Goal: Information Seeking & Learning: Check status

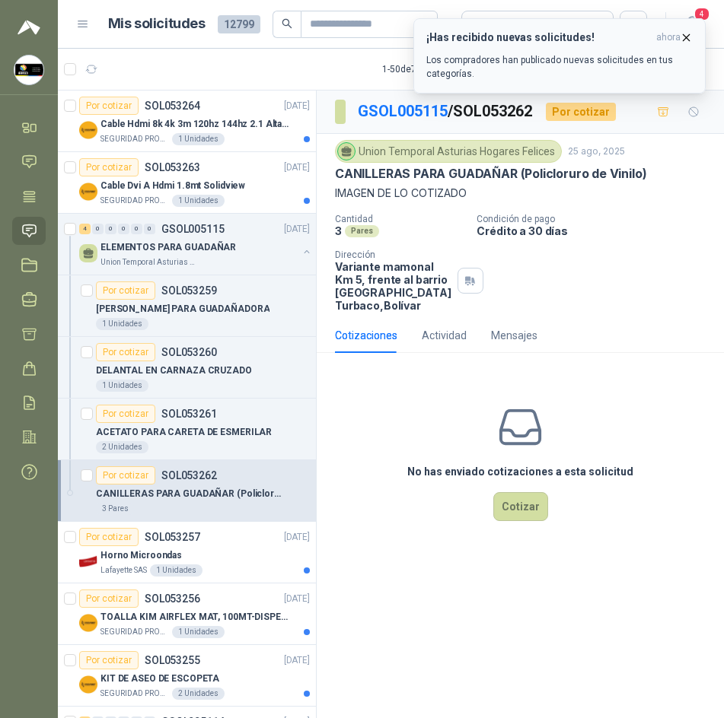
scroll to position [0, 2]
click at [692, 43] on button "¡Has recibido nuevas solicitudes! ahora Los compradores han publicado nuevas so…" at bounding box center [559, 55] width 292 height 75
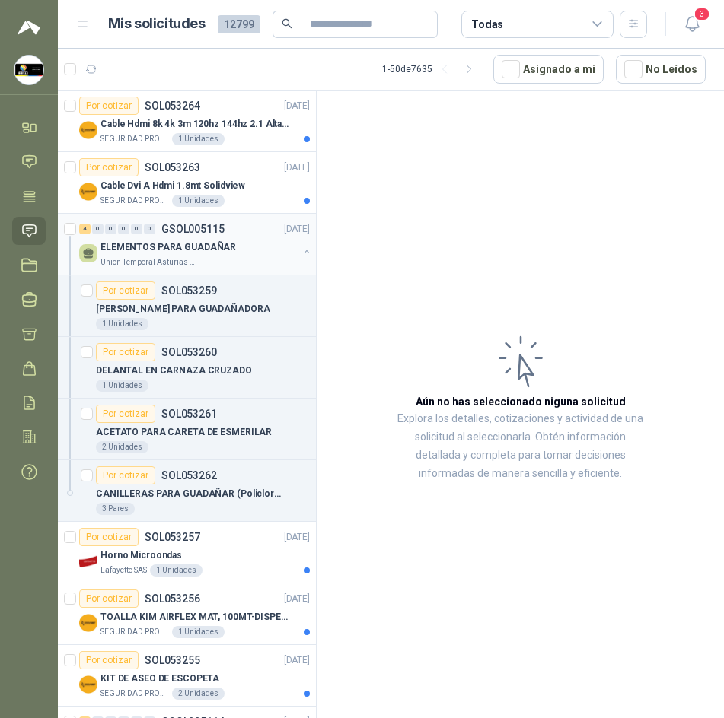
click at [191, 251] on p "ELEMENTOS PARA GUADAÑAR" at bounding box center [167, 247] width 135 height 14
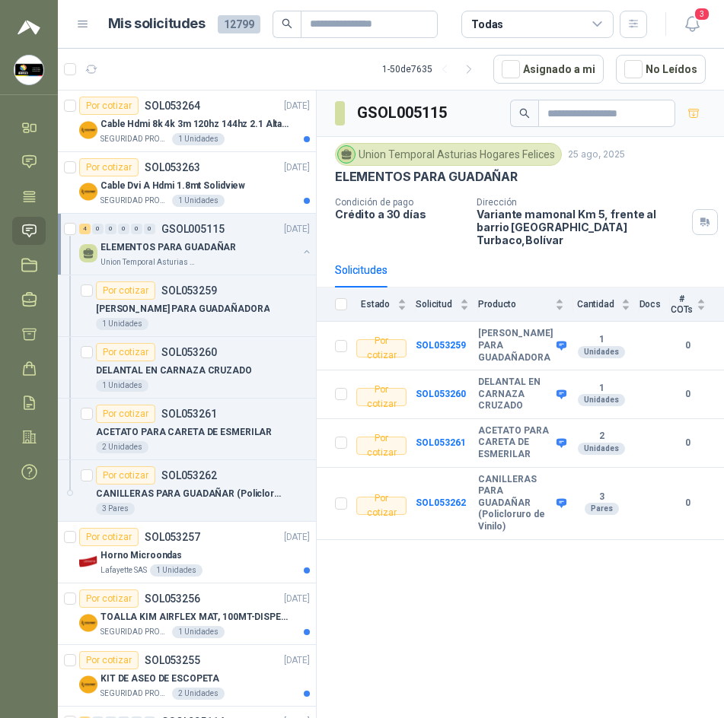
click at [404, 114] on h3 "GSOL005115" at bounding box center [403, 113] width 92 height 24
copy div "GSOL005115"
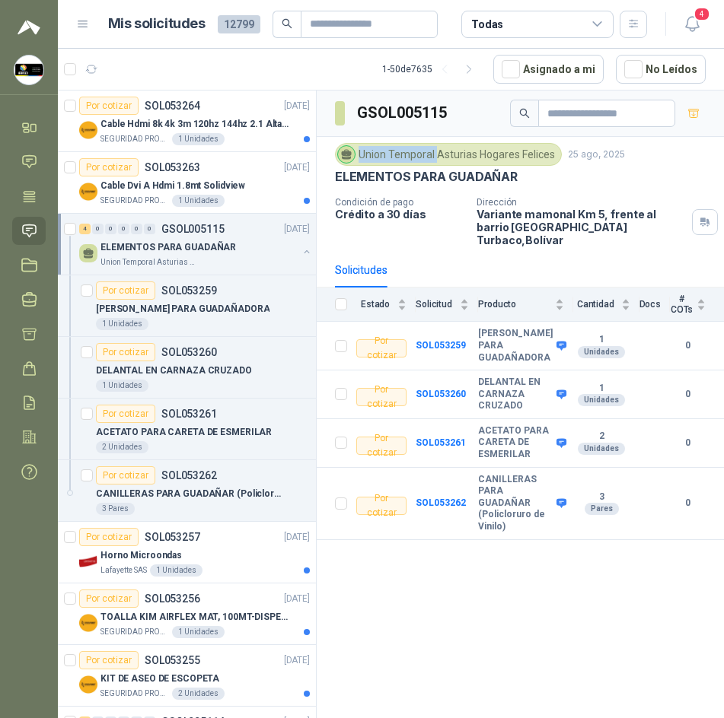
drag, startPoint x: 359, startPoint y: 149, endPoint x: 436, endPoint y: 150, distance: 76.9
click at [436, 150] on div "Union Temporal Asturias Hogares Felices" at bounding box center [448, 154] width 227 height 23
click at [452, 193] on div "Union Temporal Asturias Hogares Felices [DATE] ELEMENTOS PARA GUADAÑAR Condició…" at bounding box center [520, 194] width 371 height 103
drag, startPoint x: 479, startPoint y: 451, endPoint x: 552, endPoint y: 508, distance: 92.1
click at [552, 508] on tr "Por cotizar SOL053262 CANILLERAS PARA GUADAÑAR (Policloruro de Vinilo) 3 Pares 0" at bounding box center [520, 504] width 407 height 72
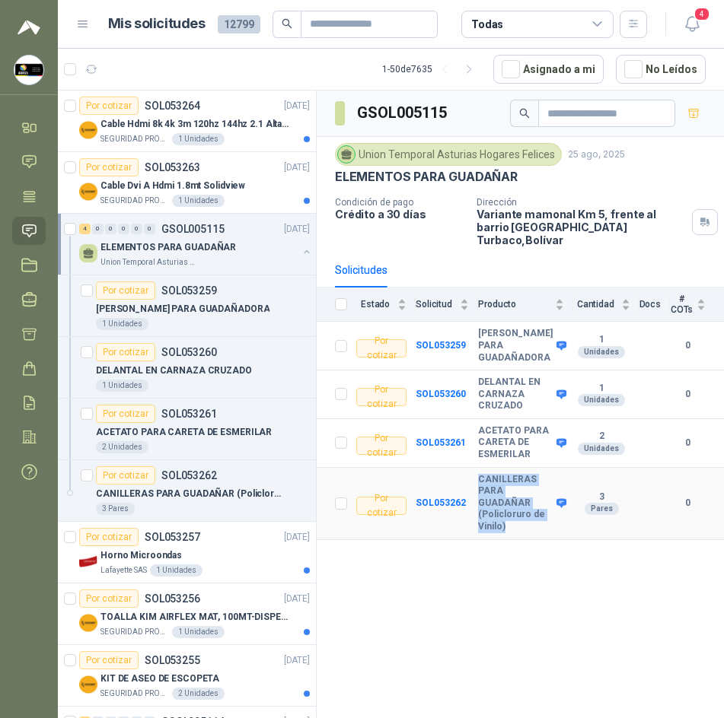
copy tr "CANILLERAS PARA GUADAÑAR (Policloruro de Vinilo)"
click at [445, 498] on b "SOL053262" at bounding box center [440, 503] width 50 height 11
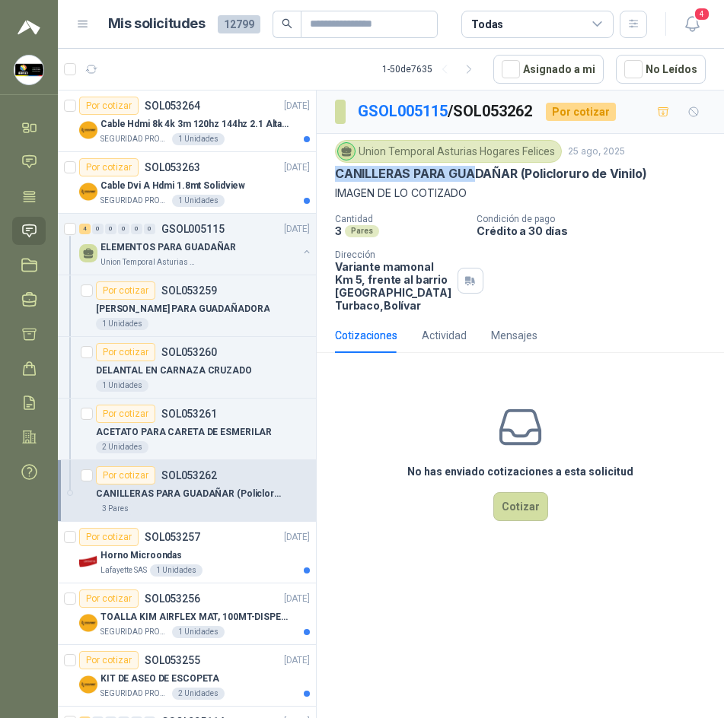
drag, startPoint x: 320, startPoint y: 176, endPoint x: 472, endPoint y: 174, distance: 151.4
click at [472, 174] on div "Union Temporal Asturias Hogares Felices [DATE] CANILLERAS PARA GUADAÑAR (Policl…" at bounding box center [520, 226] width 407 height 184
click at [327, 165] on div "Union Temporal Asturias Hogares Felices [DATE] CANILLERAS PARA GUADAÑAR (Policl…" at bounding box center [520, 226] width 407 height 184
drag, startPoint x: 335, startPoint y: 175, endPoint x: 517, endPoint y: 177, distance: 181.9
click at [517, 177] on p "CANILLERAS PARA GUADAÑAR (Policloruro de Vinilo)" at bounding box center [490, 174] width 311 height 16
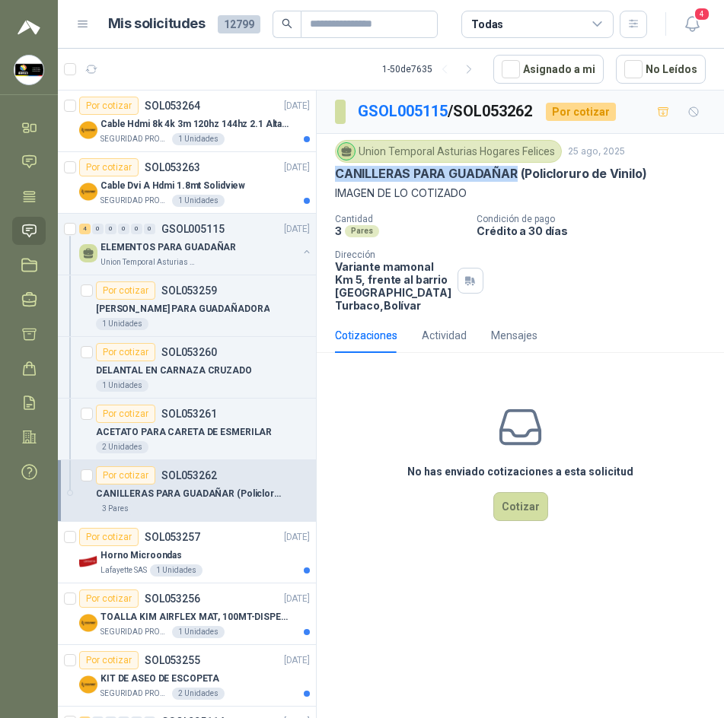
copy p "CANILLERAS PARA GUADAÑAR"
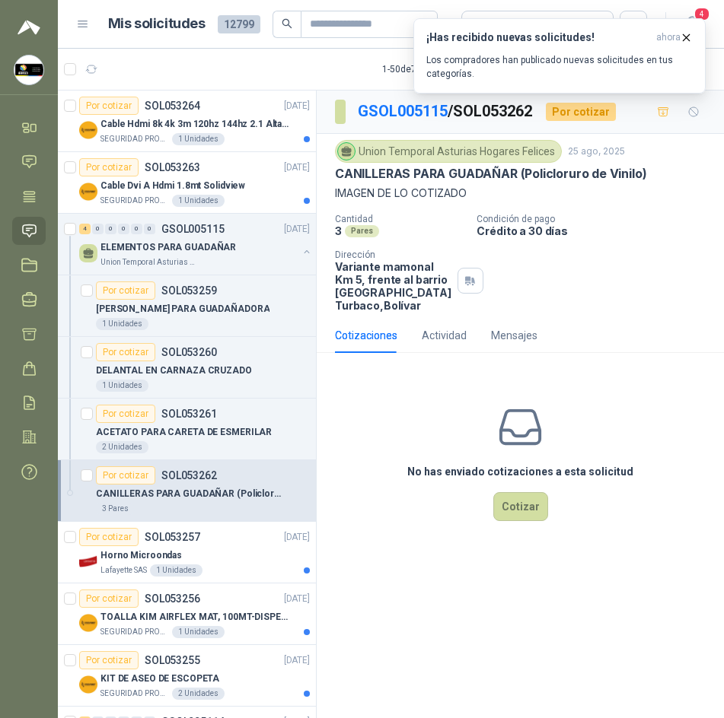
click at [610, 181] on p "CANILLERAS PARA GUADAÑAR (Policloruro de Vinilo)" at bounding box center [490, 174] width 311 height 16
click at [508, 177] on p "CANILLERAS PARA GUADAÑAR (Policloruro de Vinilo)" at bounding box center [490, 174] width 311 height 16
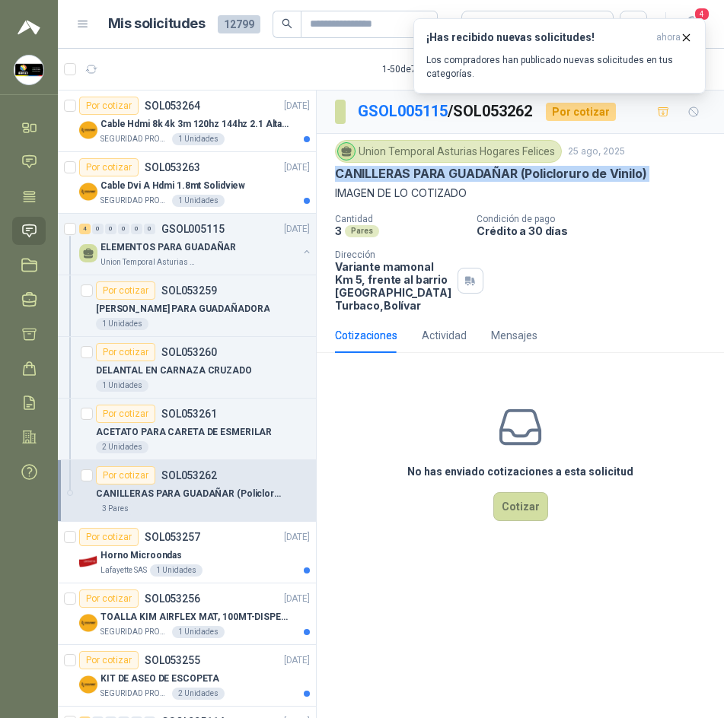
click at [508, 177] on p "CANILLERAS PARA GUADAÑAR (Policloruro de Vinilo)" at bounding box center [490, 174] width 311 height 16
copy p "CANILLERAS PARA GUADAÑAR (Policloruro de Vinilo)"
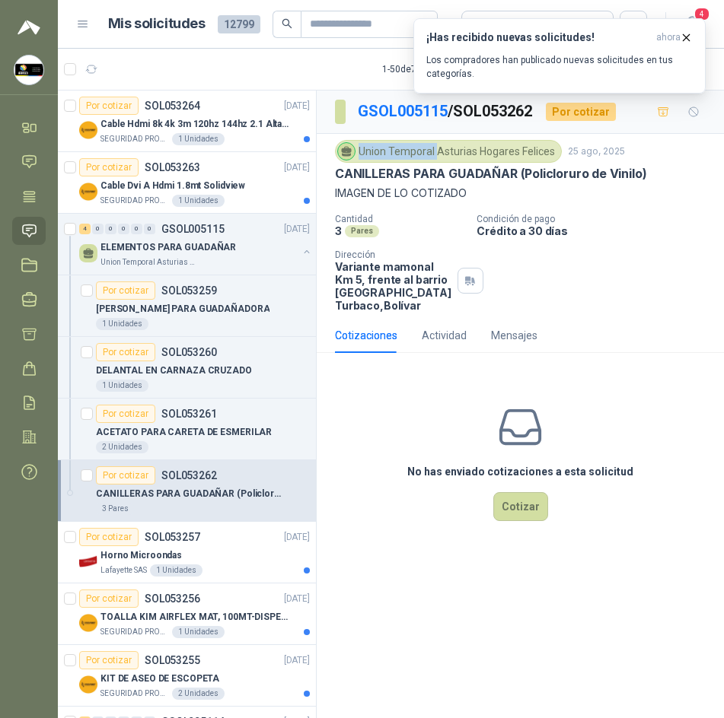
drag, startPoint x: 355, startPoint y: 146, endPoint x: 435, endPoint y: 157, distance: 80.6
click at [435, 157] on div "Union Temporal Asturias Hogares Felices" at bounding box center [448, 151] width 227 height 23
copy div "Union Temporal"
drag, startPoint x: 469, startPoint y: 151, endPoint x: 453, endPoint y: 151, distance: 16.0
click at [453, 151] on div "Union Temporal Asturias Hogares Felices" at bounding box center [448, 151] width 227 height 23
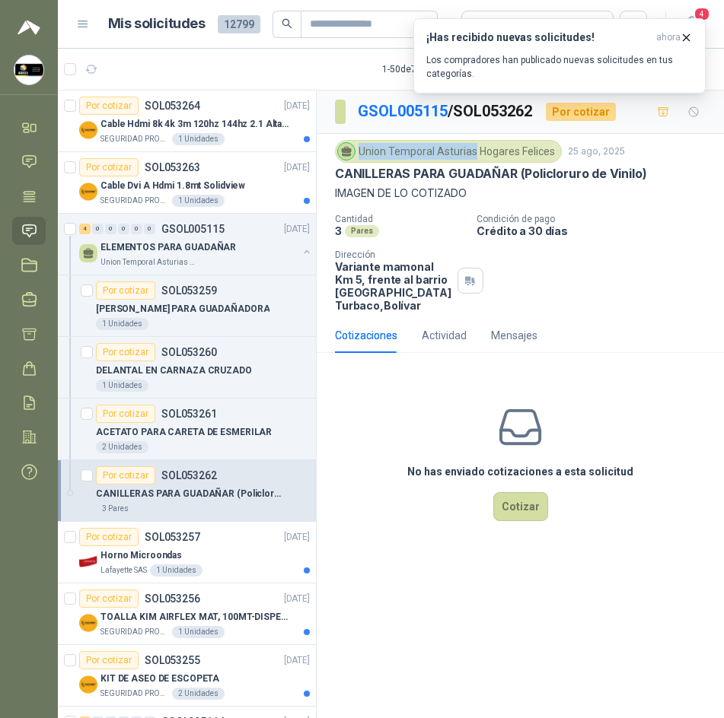
drag, startPoint x: 358, startPoint y: 149, endPoint x: 473, endPoint y: 145, distance: 115.7
click at [473, 145] on div "Union Temporal Asturias Hogares Felices" at bounding box center [448, 151] width 227 height 23
copy div "Union Temporal [GEOGRAPHIC_DATA]"
click at [683, 40] on icon "button" at bounding box center [686, 37] width 13 height 13
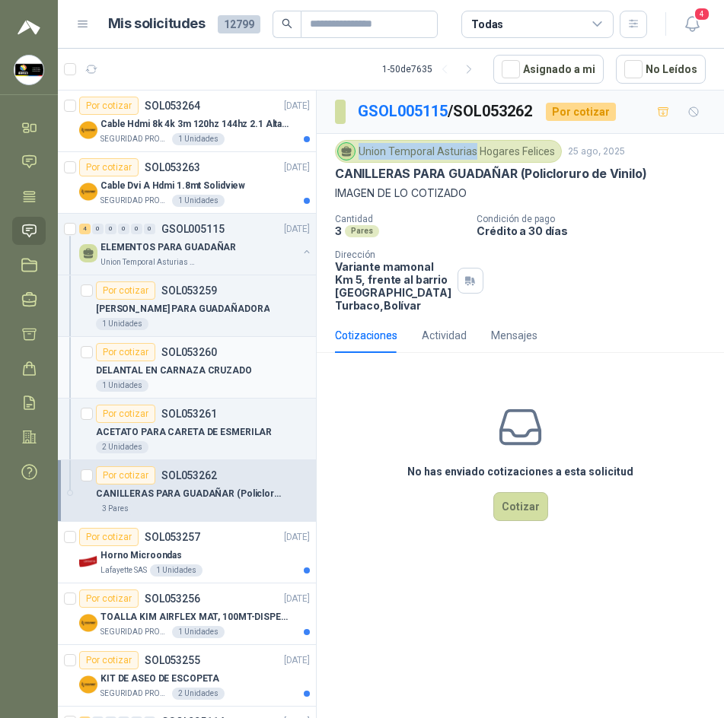
click at [205, 366] on p "DELANTAL EN CARNAZA CRUZADO" at bounding box center [174, 371] width 156 height 14
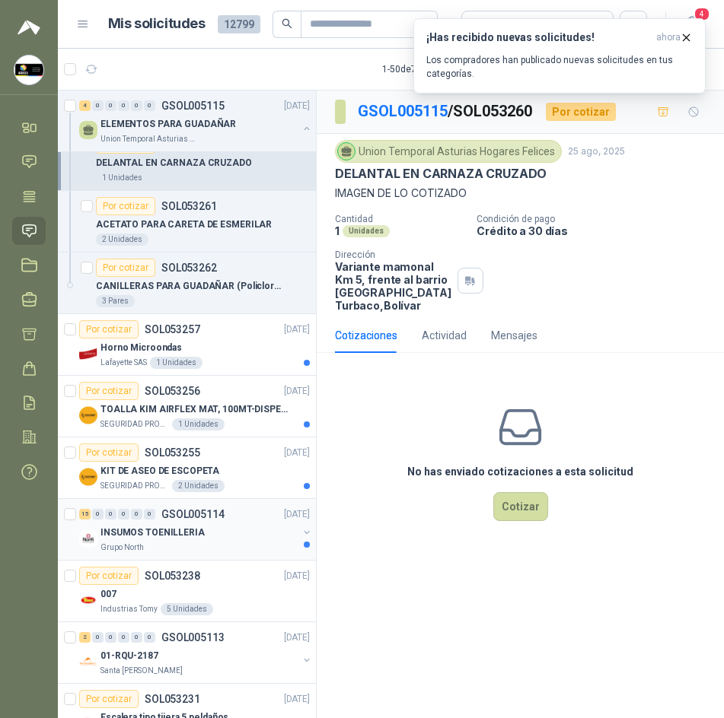
scroll to position [228, 2]
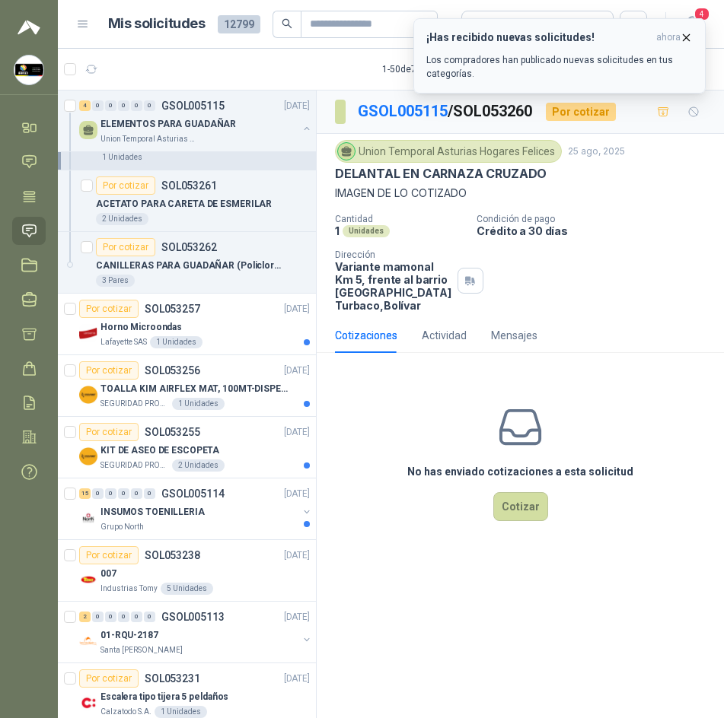
click at [686, 33] on icon "button" at bounding box center [686, 37] width 13 height 13
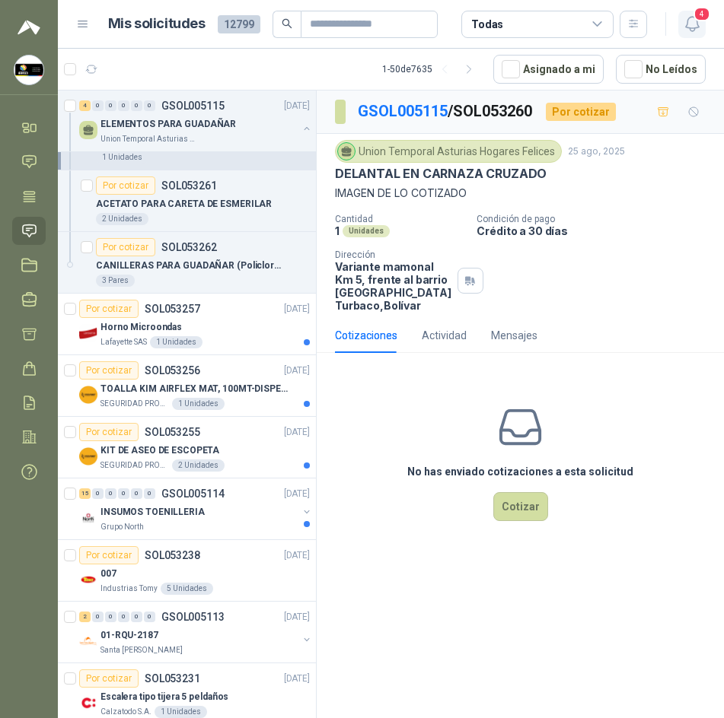
click at [687, 30] on icon "button" at bounding box center [692, 23] width 19 height 19
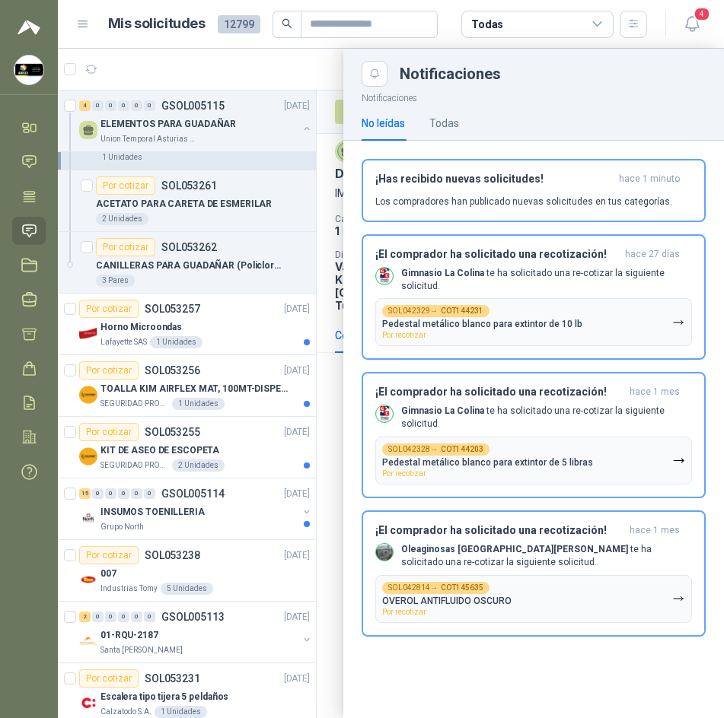
click at [326, 75] on div at bounding box center [391, 384] width 666 height 670
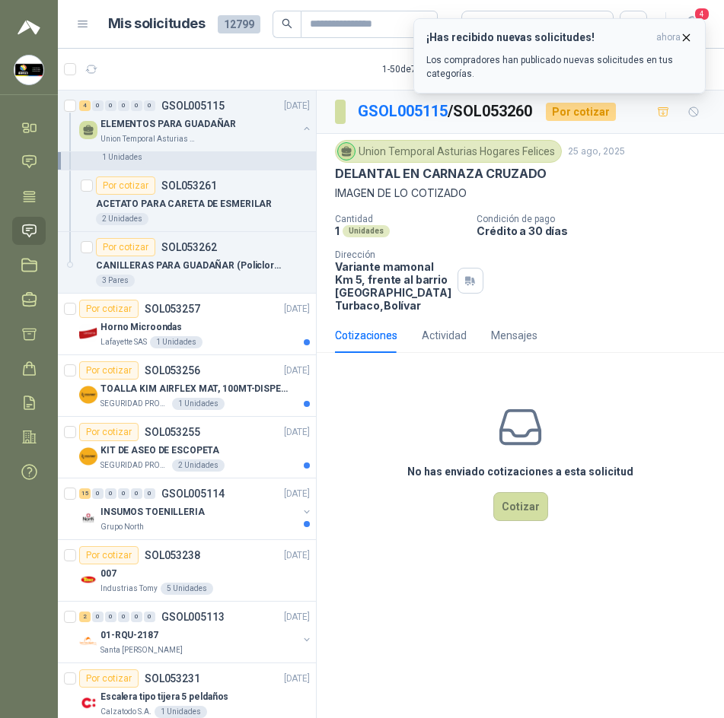
click at [683, 33] on icon "button" at bounding box center [686, 37] width 13 height 13
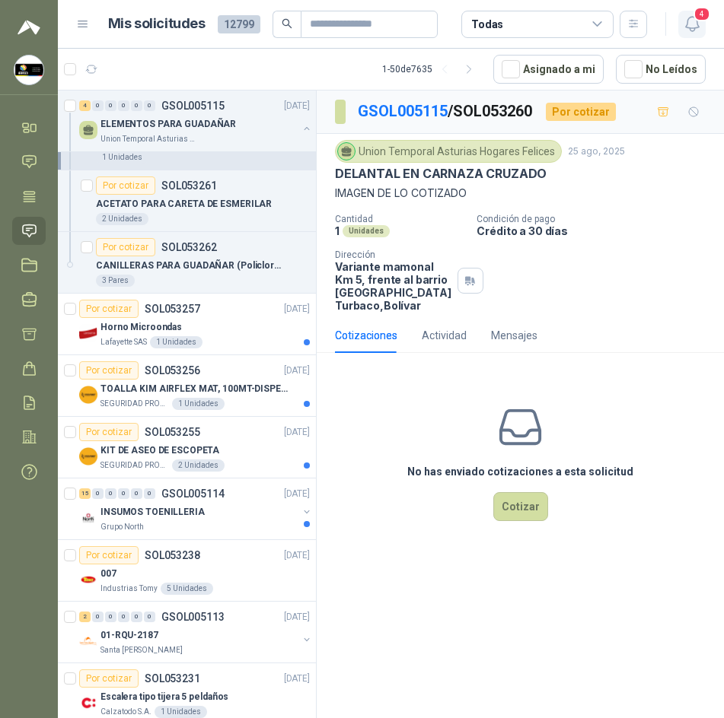
click at [687, 27] on icon "button" at bounding box center [692, 23] width 19 height 19
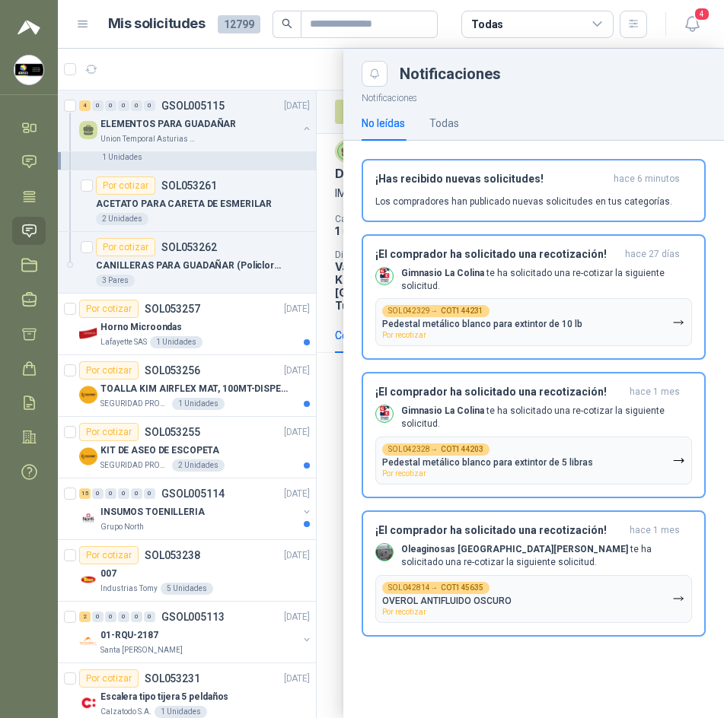
click at [304, 52] on div at bounding box center [391, 384] width 666 height 670
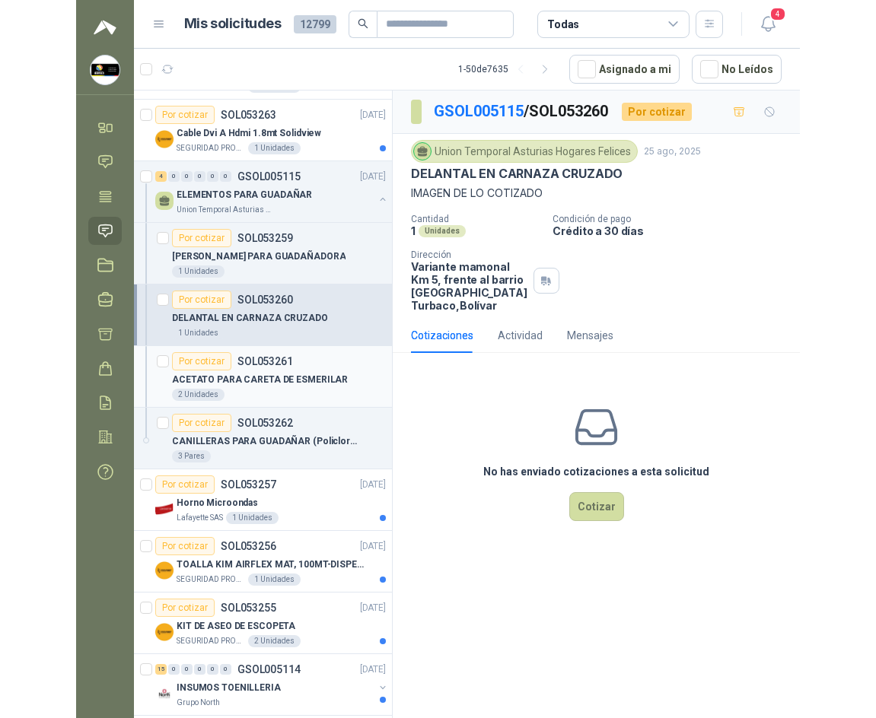
scroll to position [0, 2]
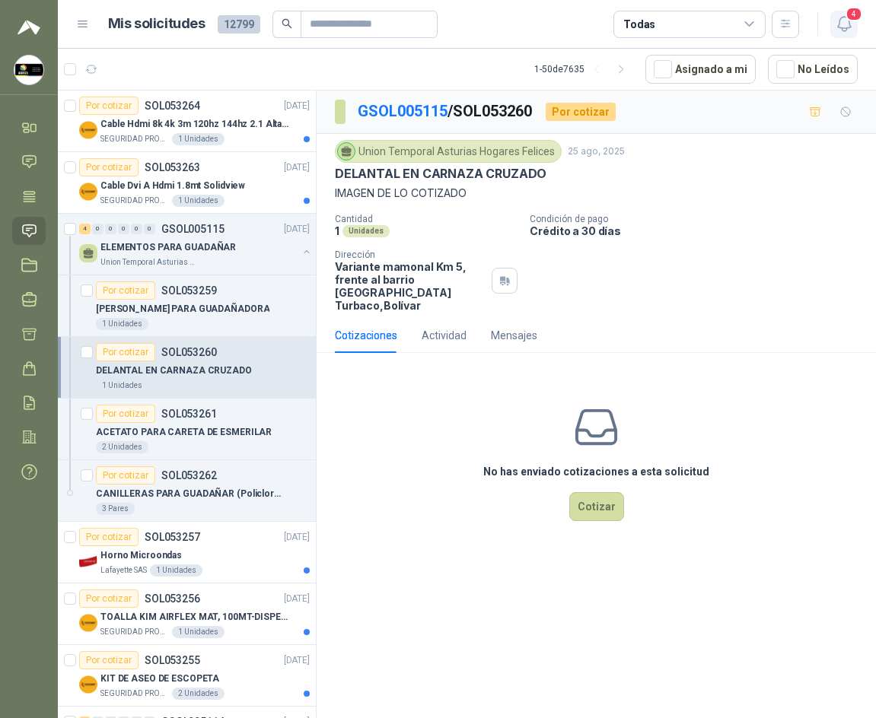
click at [723, 25] on header "Mis solicitudes 12799 Todas 4" at bounding box center [467, 24] width 818 height 49
click at [723, 25] on icon "button" at bounding box center [844, 23] width 19 height 19
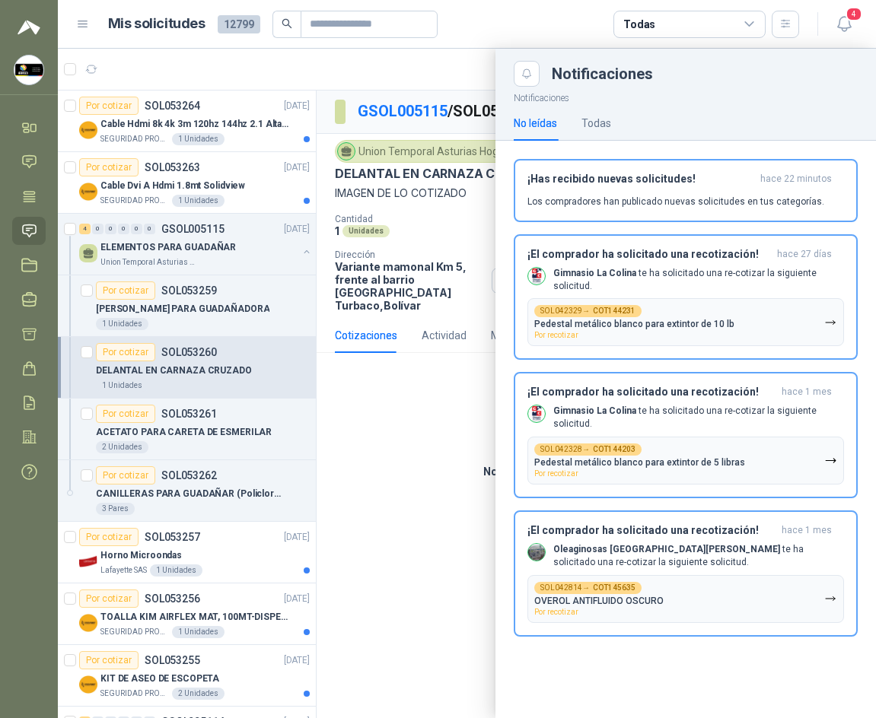
drag, startPoint x: 400, startPoint y: 60, endPoint x: 400, endPoint y: 50, distance: 9.9
click at [400, 61] on div at bounding box center [467, 384] width 818 height 670
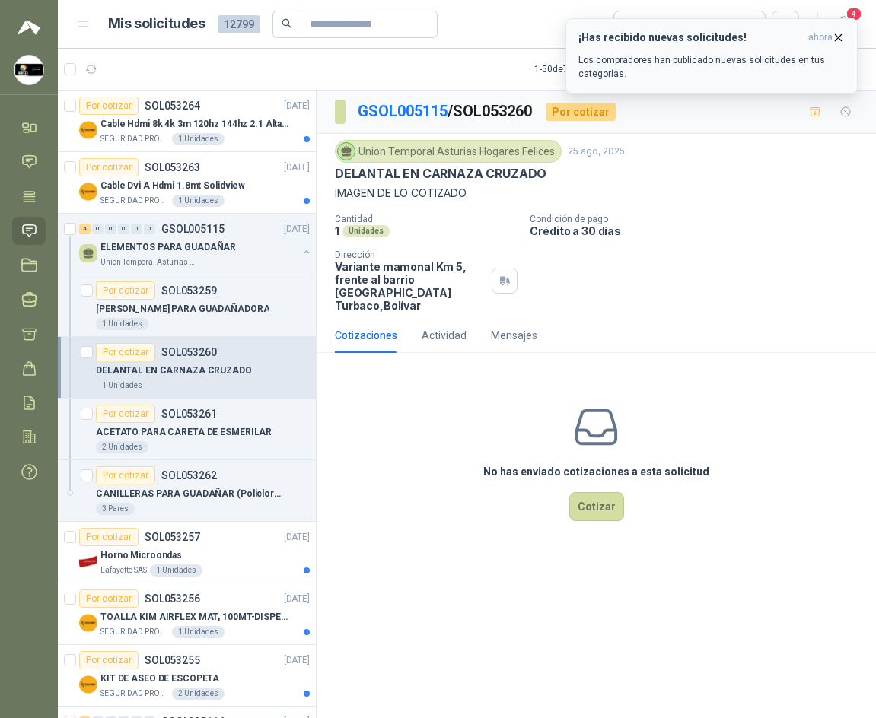
click at [723, 37] on icon "button" at bounding box center [838, 37] width 13 height 13
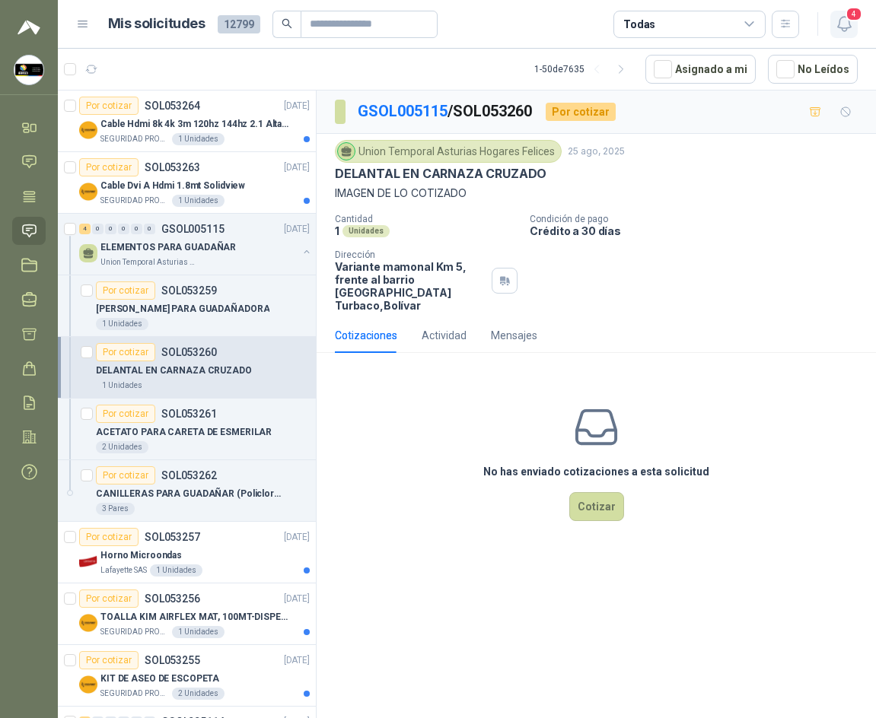
click at [723, 34] on button "4" at bounding box center [843, 24] width 27 height 27
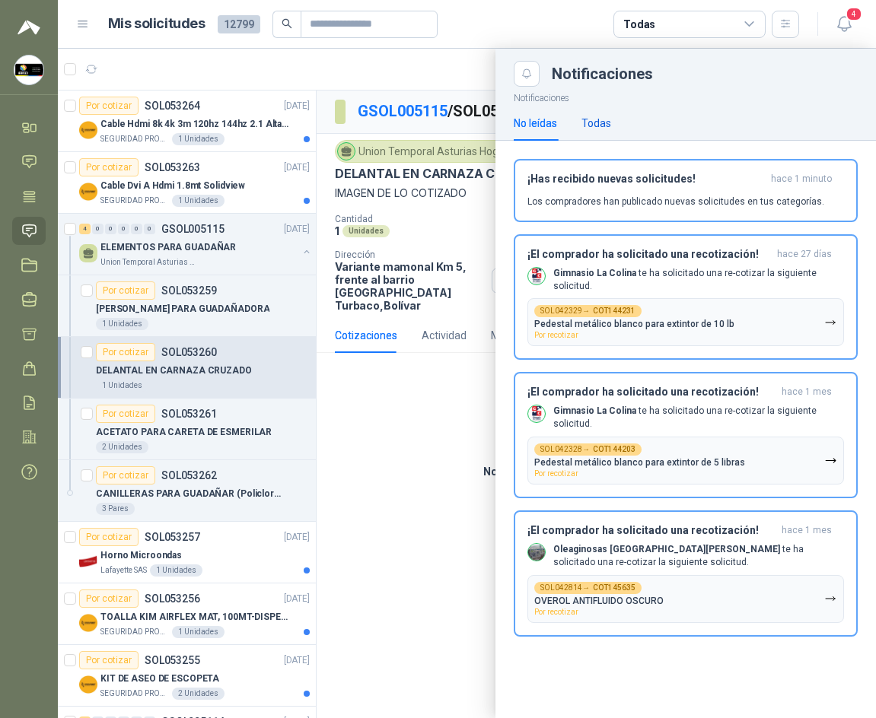
click at [603, 128] on div "Todas" at bounding box center [596, 123] width 30 height 17
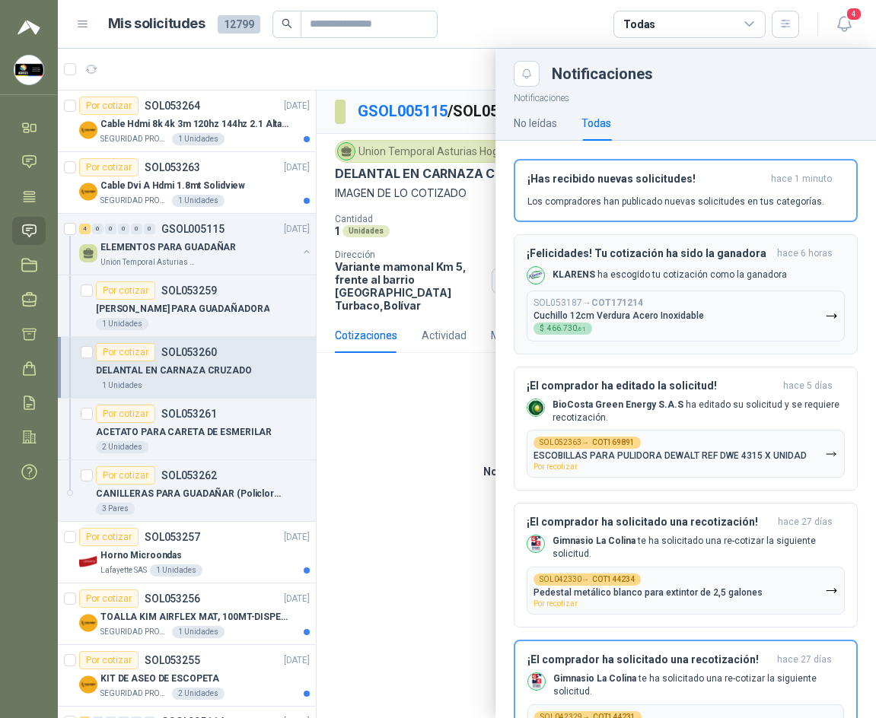
click at [623, 280] on p "KLARENS ha escogido tu cotización como la ganadora" at bounding box center [669, 275] width 234 height 13
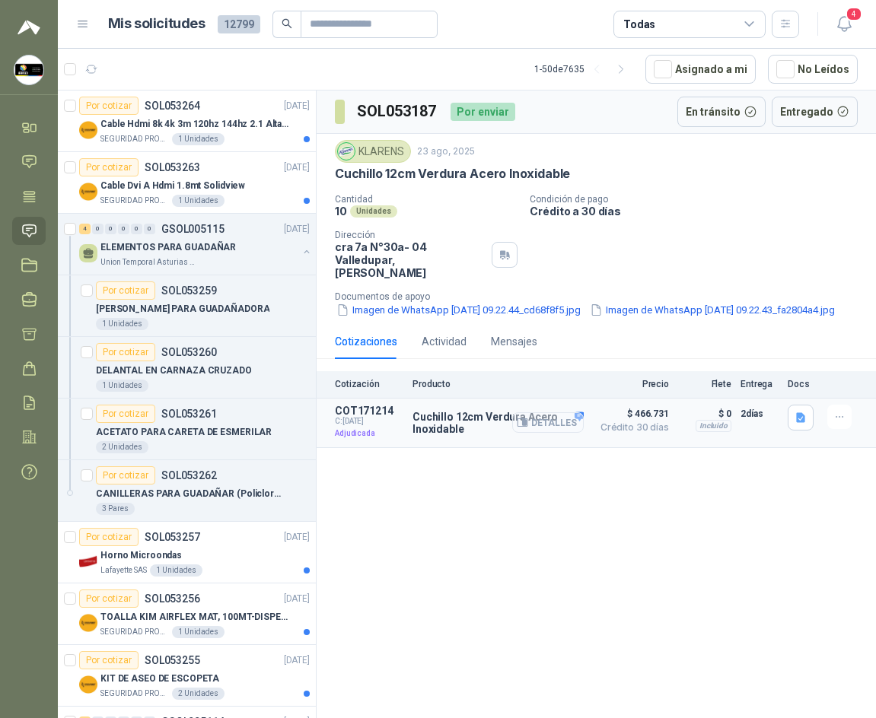
click at [539, 420] on button "Detalles" at bounding box center [548, 422] width 72 height 21
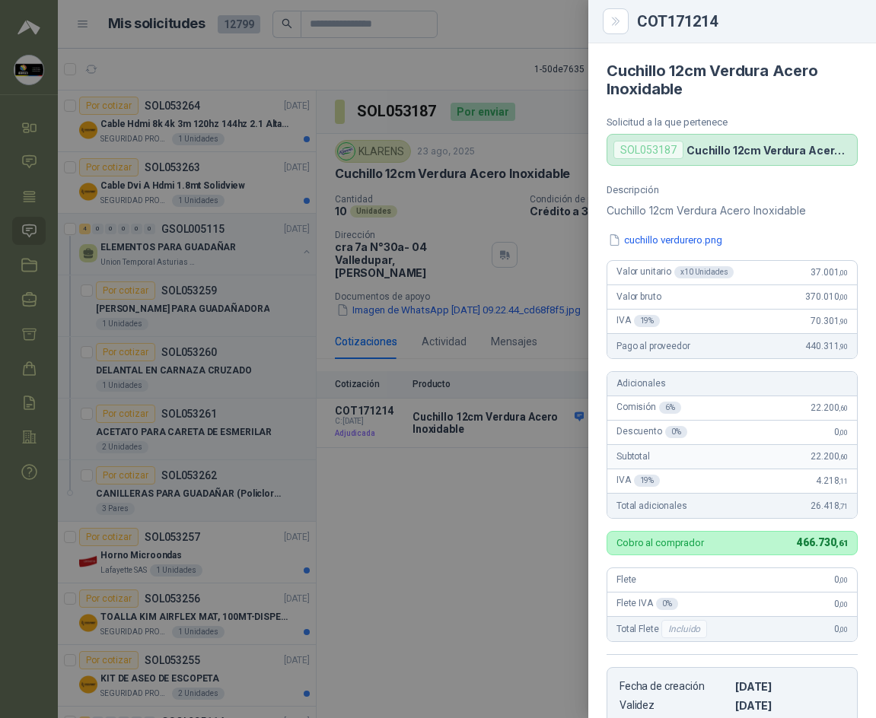
click at [468, 512] on div at bounding box center [438, 359] width 876 height 718
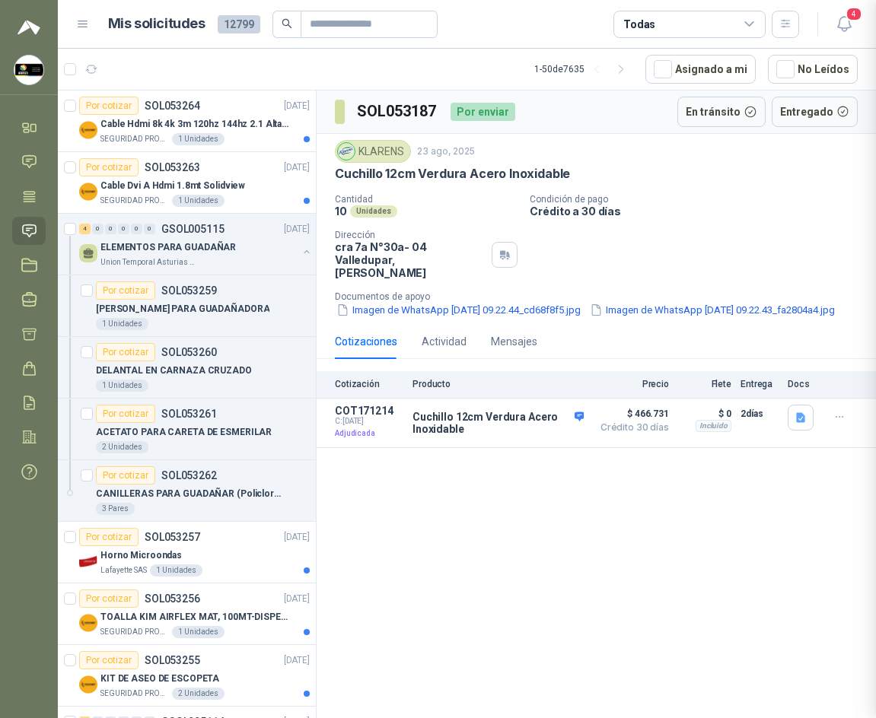
scroll to position [298, 0]
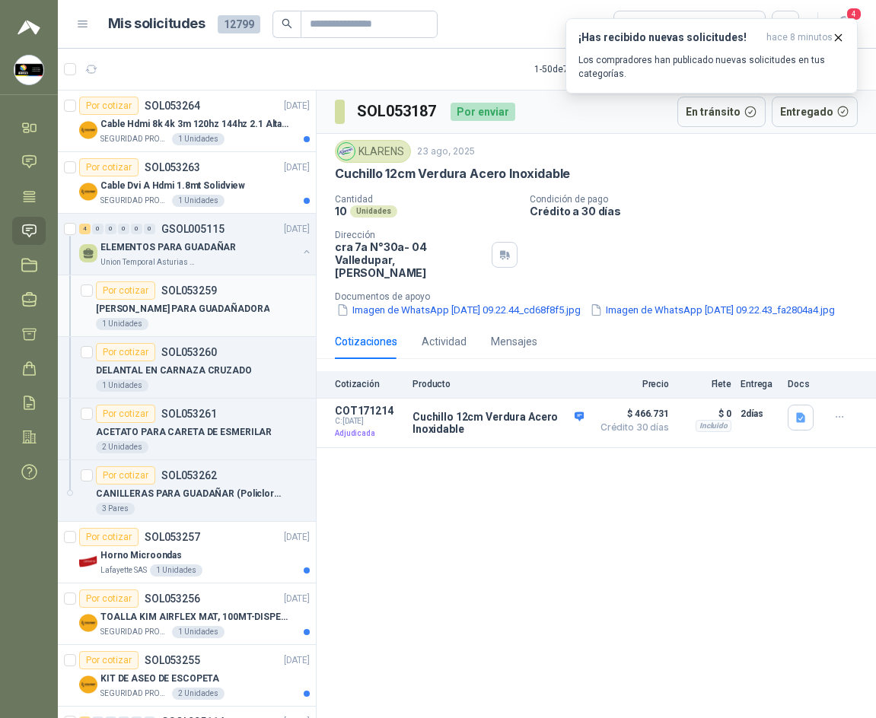
click at [185, 300] on div "[PERSON_NAME] PARA GUADAÑADORA" at bounding box center [203, 309] width 214 height 18
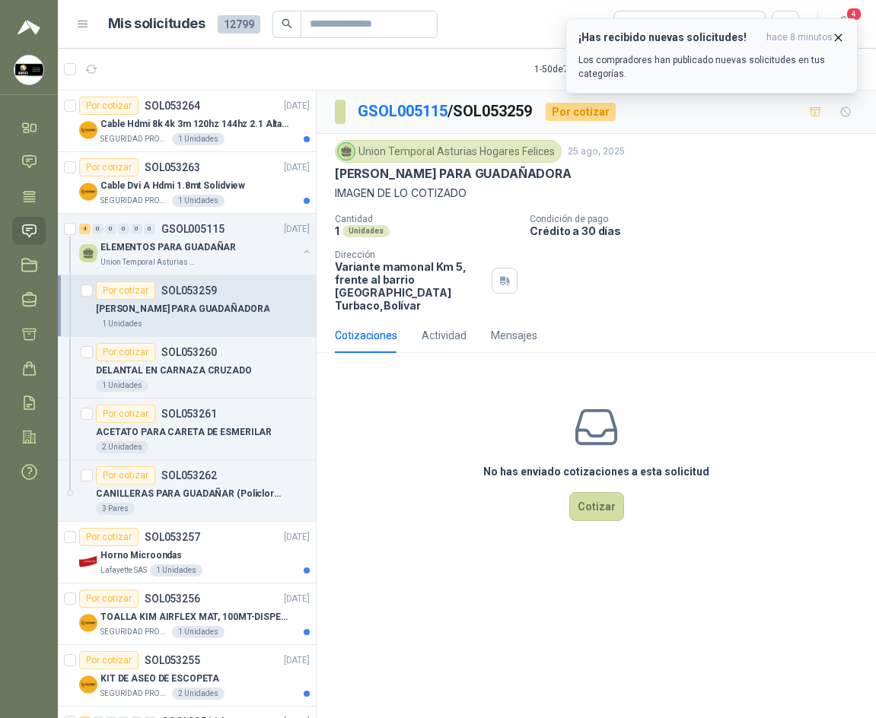
click at [723, 36] on icon "button" at bounding box center [839, 37] width 6 height 6
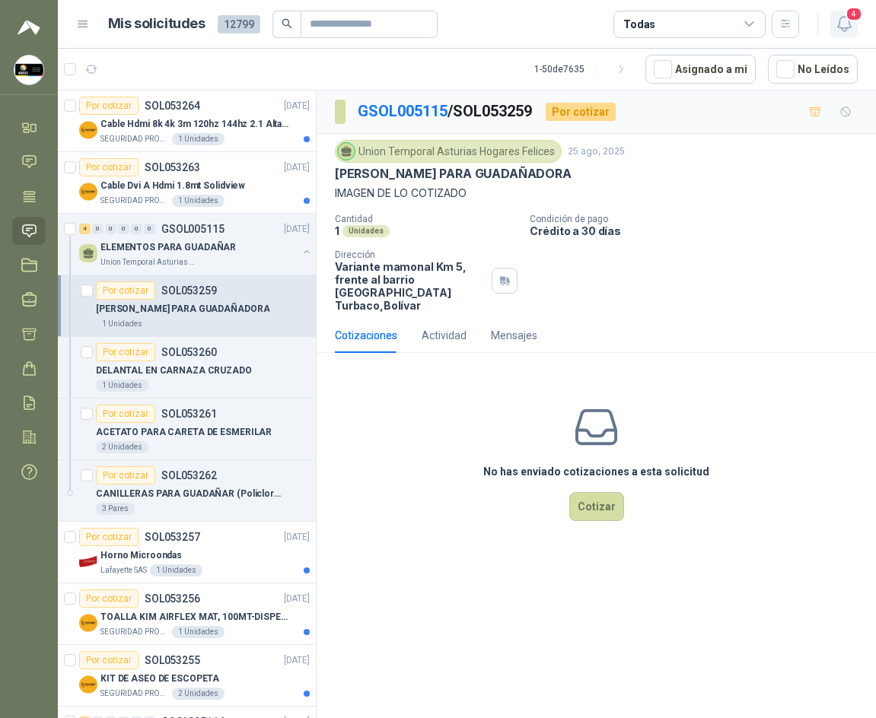
click at [723, 21] on span "4" at bounding box center [853, 14] width 17 height 14
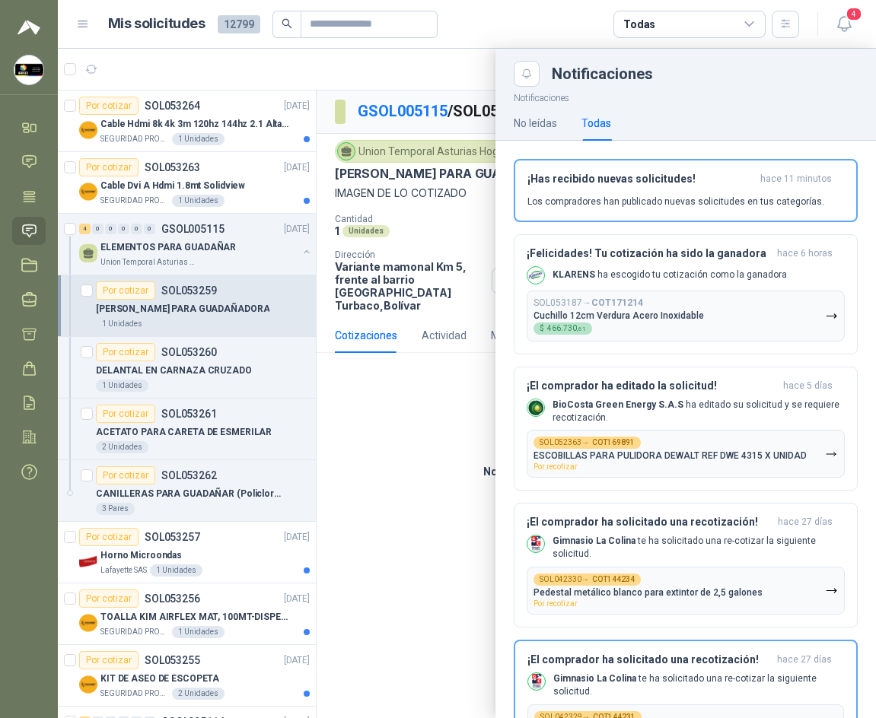
drag, startPoint x: 375, startPoint y: 48, endPoint x: 397, endPoint y: 76, distance: 35.8
click at [375, 51] on main "Mis solicitudes 12799 Todas 4 1 - 50 de 7635 Asignado a mi No Leídos Por cotiza…" at bounding box center [467, 359] width 818 height 718
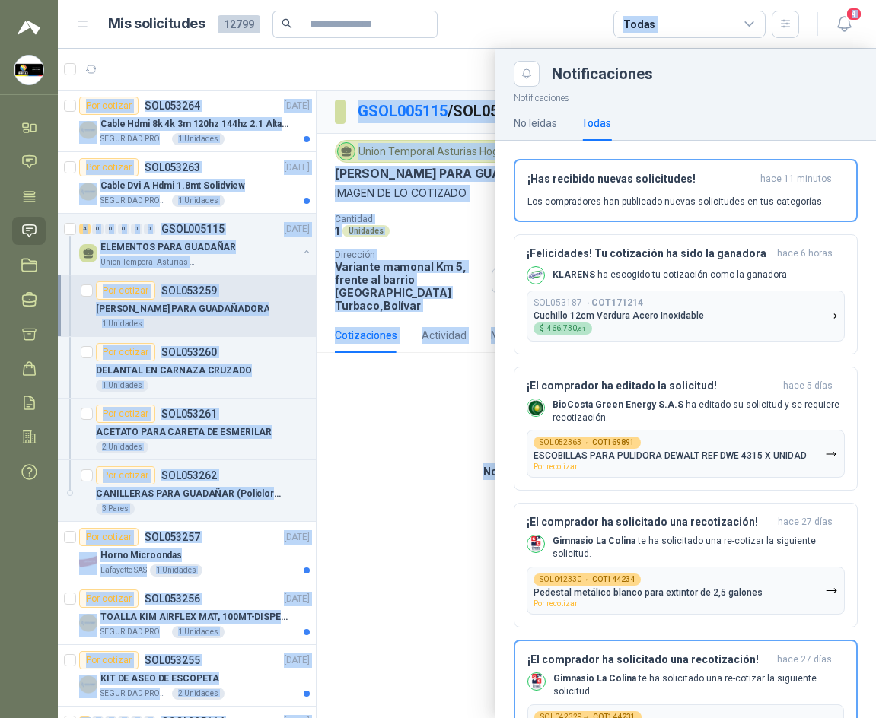
click at [415, 78] on div at bounding box center [467, 384] width 818 height 670
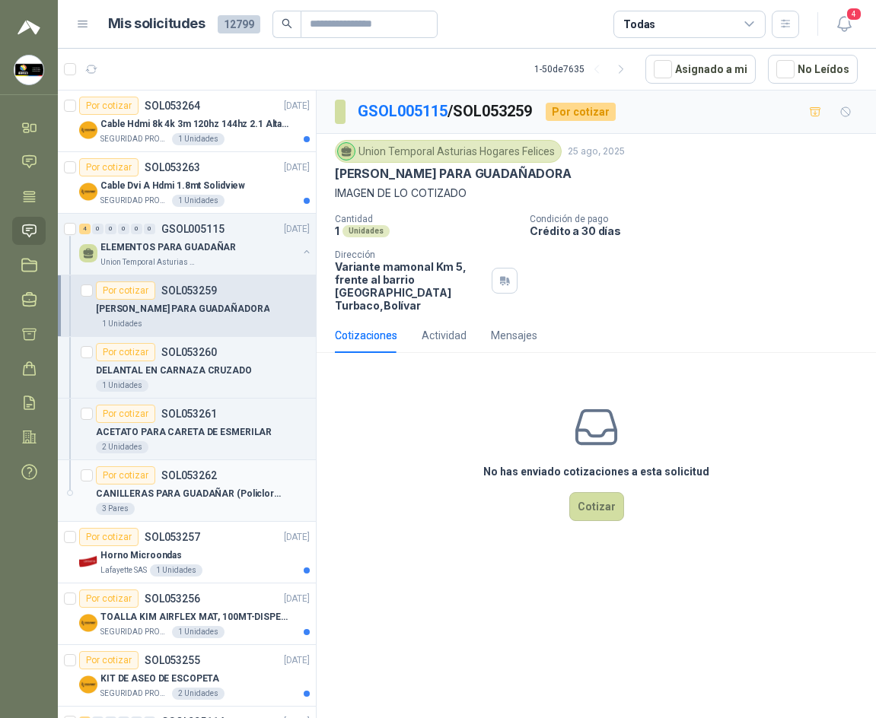
click at [171, 487] on p "CANILLERAS PARA GUADAÑAR (Policloruro de Vinilo)" at bounding box center [190, 494] width 189 height 14
